Goal: Find specific page/section: Find specific page/section

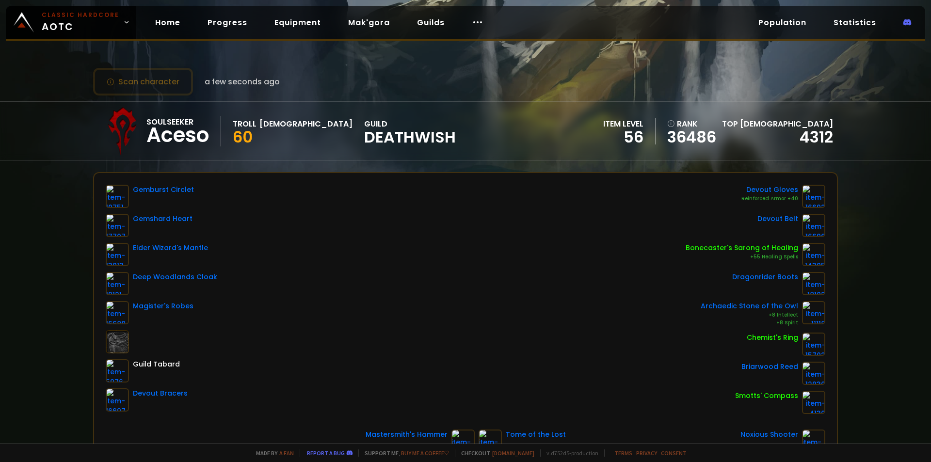
click at [80, 28] on span "Classic Hardcore AOTC" at bounding box center [81, 22] width 78 height 23
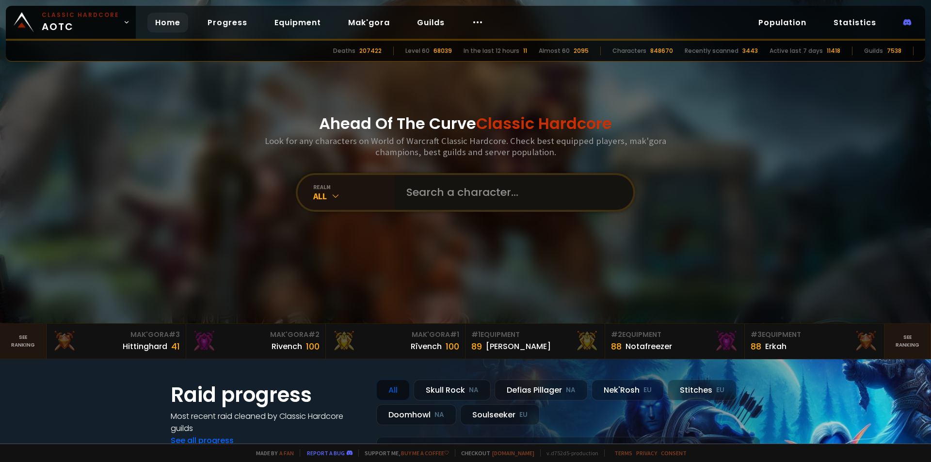
click at [413, 199] on input "text" at bounding box center [510, 192] width 221 height 35
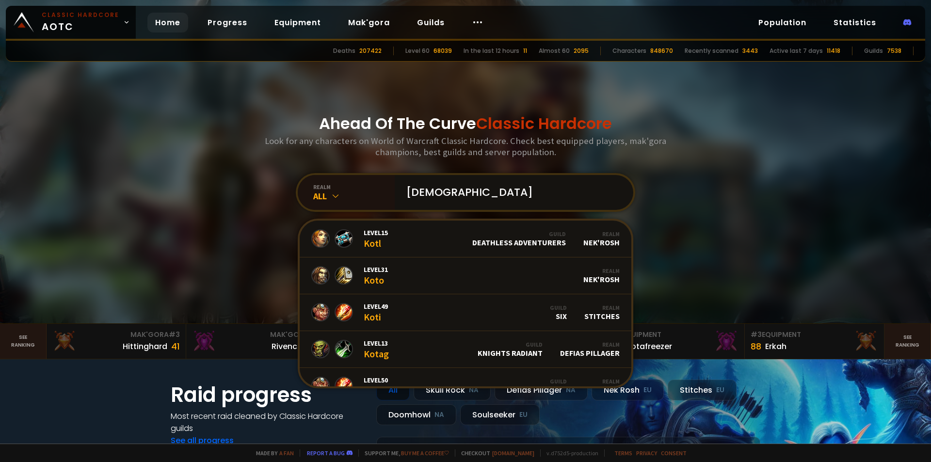
type input "kostolnik"
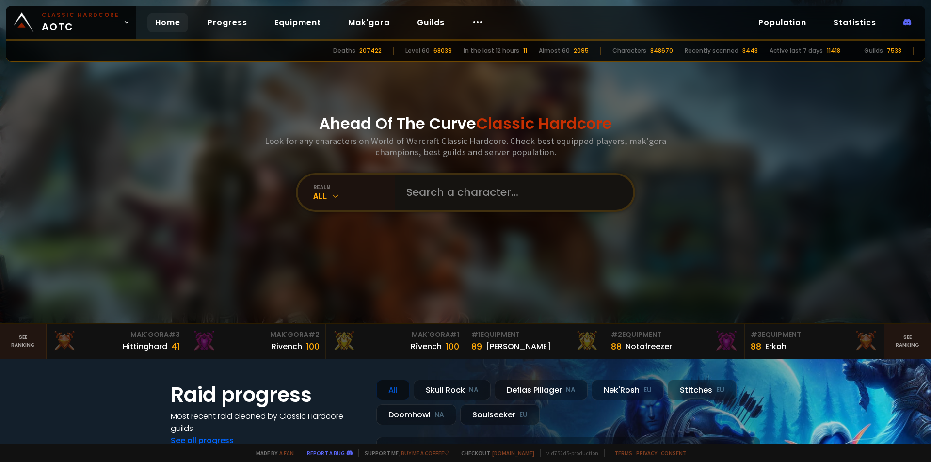
click at [420, 183] on input "text" at bounding box center [510, 192] width 221 height 35
paste input "Kostolník"
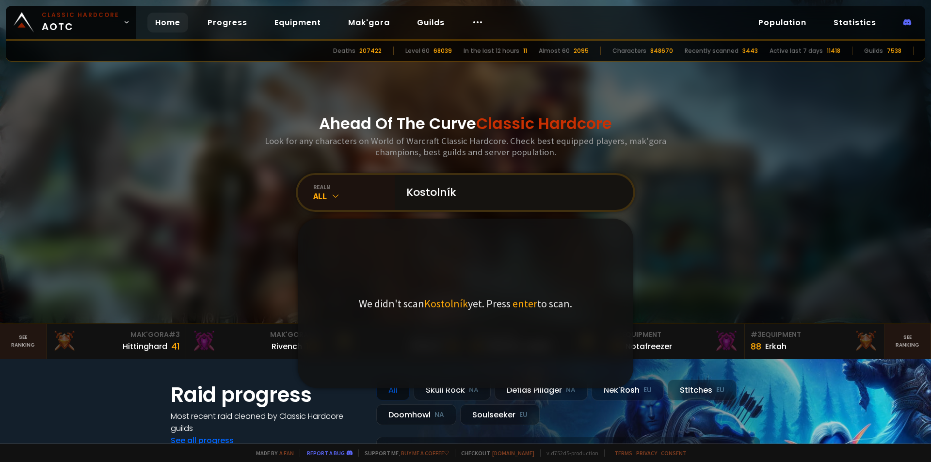
type input "Kostolník"
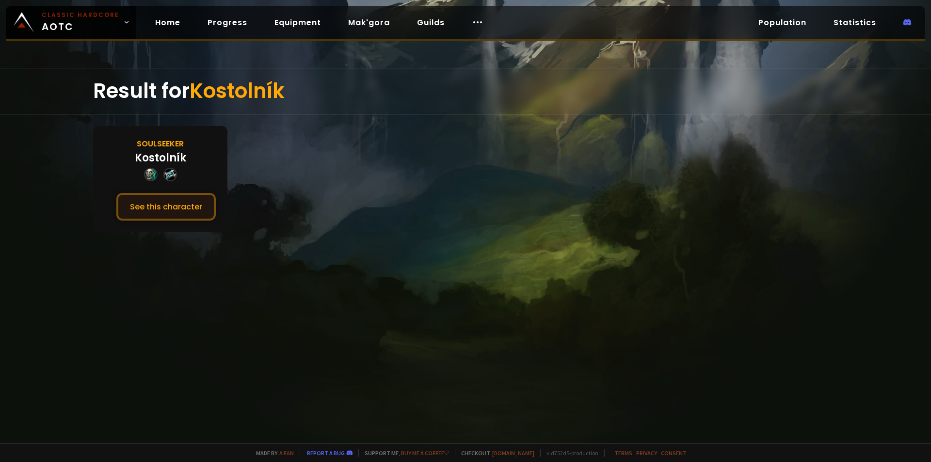
click at [164, 194] on button "See this character" at bounding box center [165, 207] width 99 height 28
